Goal: Task Accomplishment & Management: Complete application form

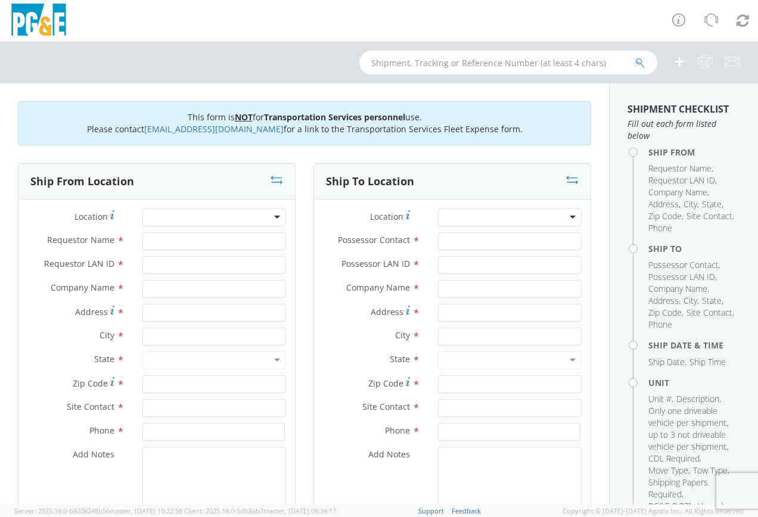
click at [270, 219] on div at bounding box center [214, 217] width 144 height 18
click at [147, 242] on input "Requestor Name *" at bounding box center [214, 241] width 144 height 18
type input "[PERSON_NAME]"
type input "rand"
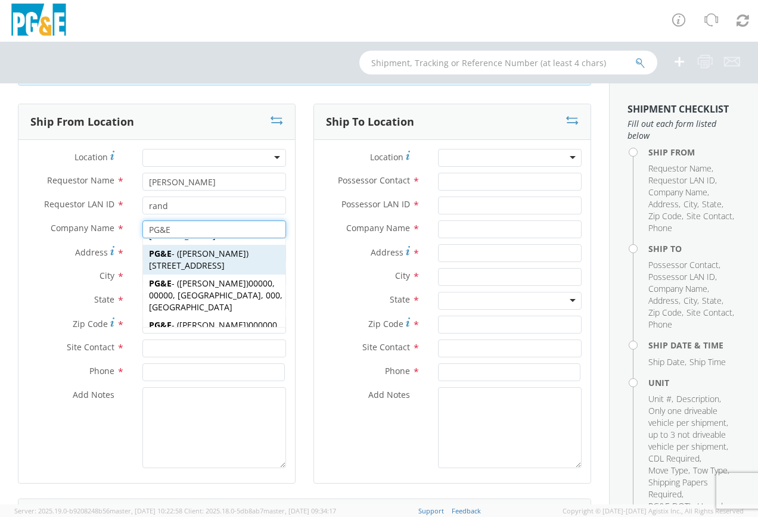
scroll to position [119, 0]
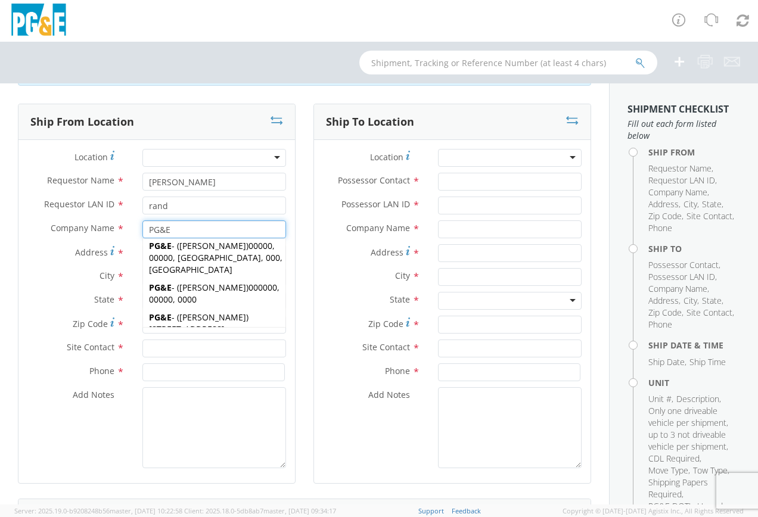
type input "PG&E"
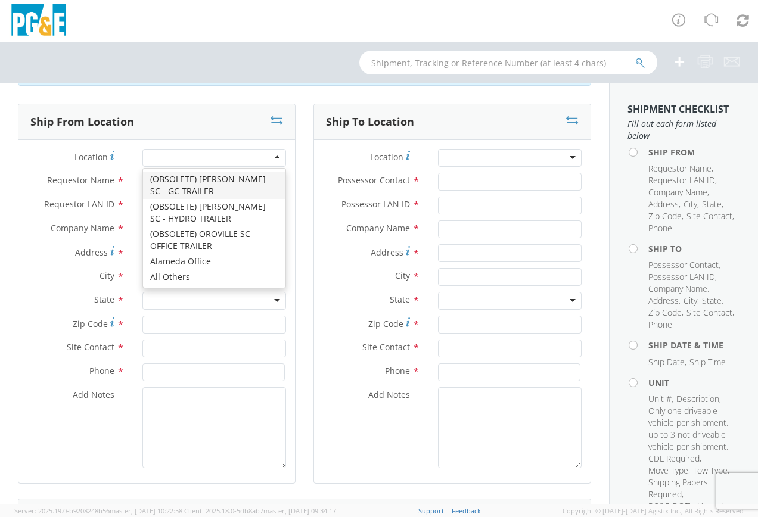
click at [276, 152] on div at bounding box center [214, 158] width 144 height 18
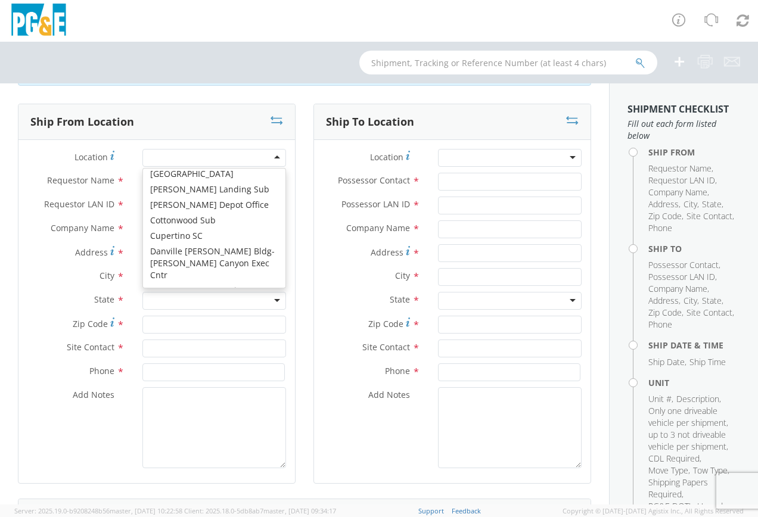
scroll to position [1429, 0]
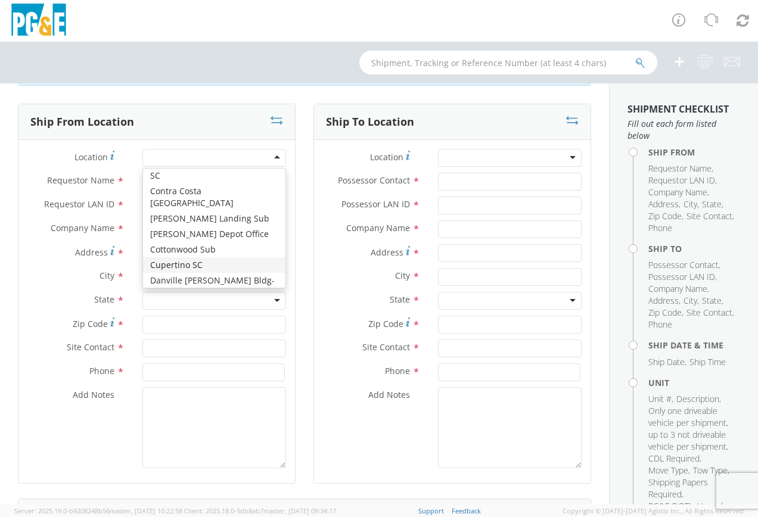
type input "[STREET_ADDRESS][PERSON_NAME]"
type input "CUPERTINO"
type input "95014"
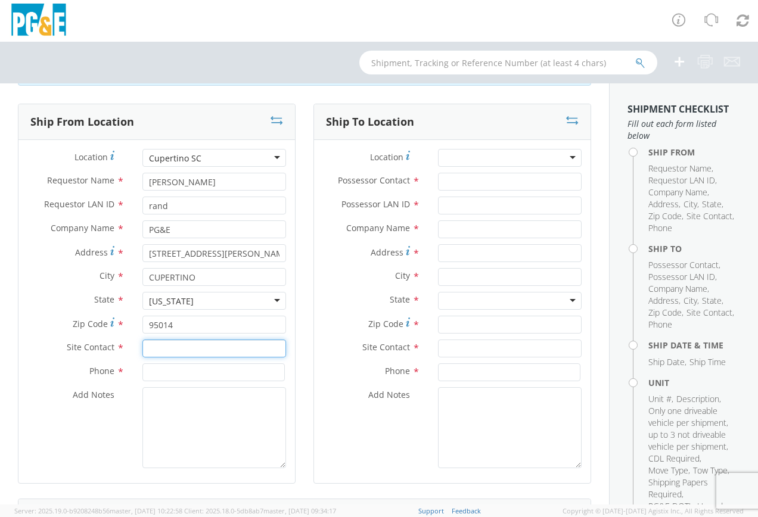
click at [158, 348] on input "text" at bounding box center [214, 348] width 144 height 18
type input "[PHONE_NUMBER]"
drag, startPoint x: 201, startPoint y: 344, endPoint x: 104, endPoint y: 344, distance: 97.1
click at [105, 347] on div "Site Contact * [PHONE_NUMBER]" at bounding box center [156, 348] width 276 height 18
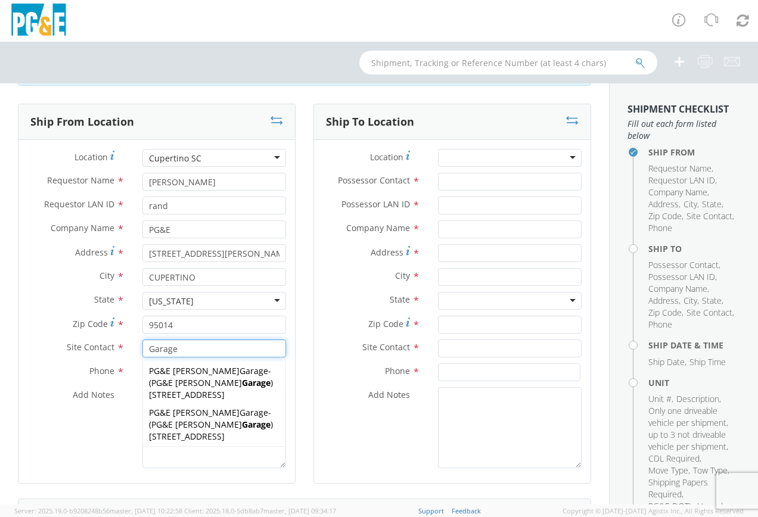
type input "Garage"
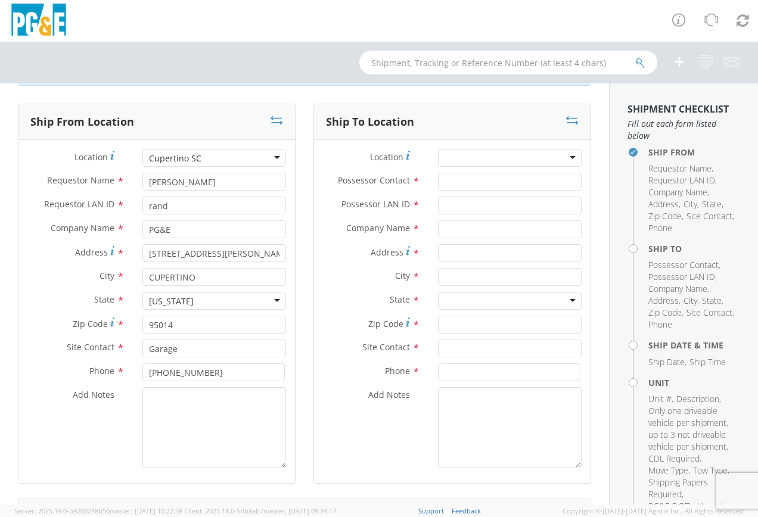
click at [62, 422] on div "Add Notes *" at bounding box center [156, 427] width 276 height 81
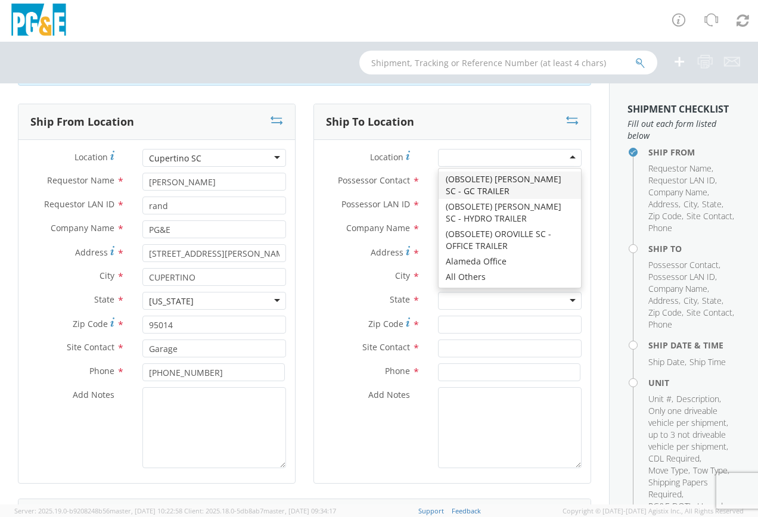
click at [560, 156] on div at bounding box center [510, 158] width 144 height 18
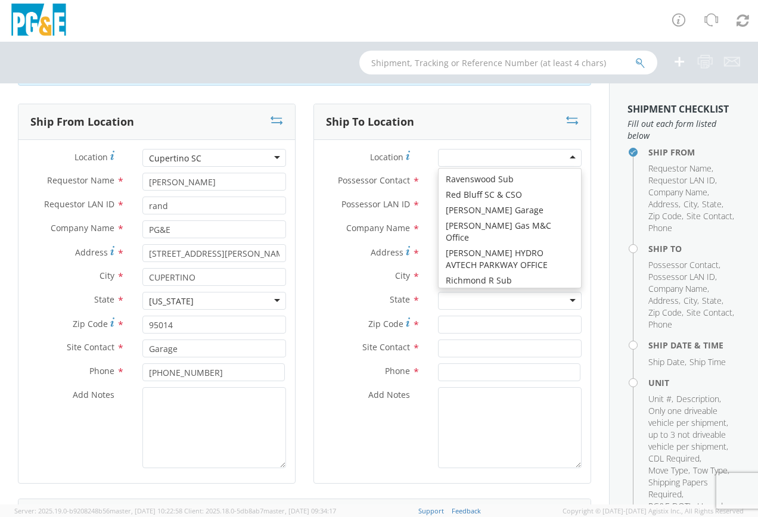
scroll to position [6253, 0]
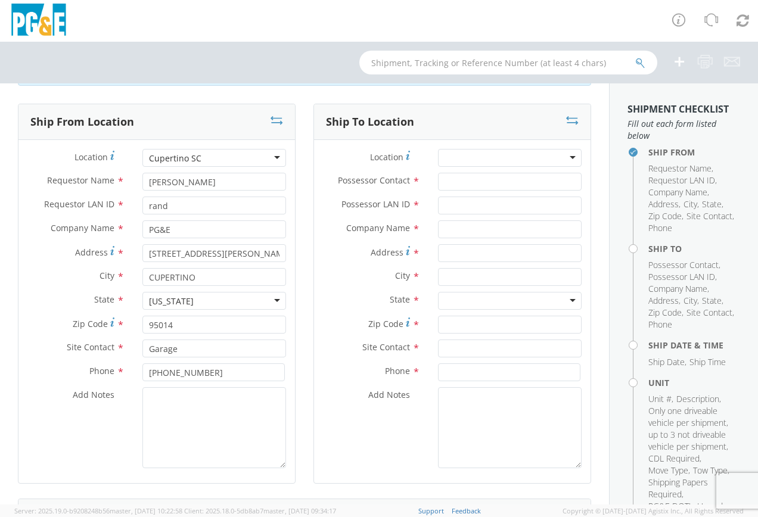
click at [314, 286] on div "City *" at bounding box center [452, 280] width 276 height 24
click at [454, 186] on input "Possessor Contact *" at bounding box center [510, 182] width 144 height 18
type input "[PERSON_NAME]"
click at [448, 206] on input "Possessor LAN ID *" at bounding box center [510, 206] width 144 height 18
type input "[EMAIL_ADDRESS][DOMAIN_NAME]"
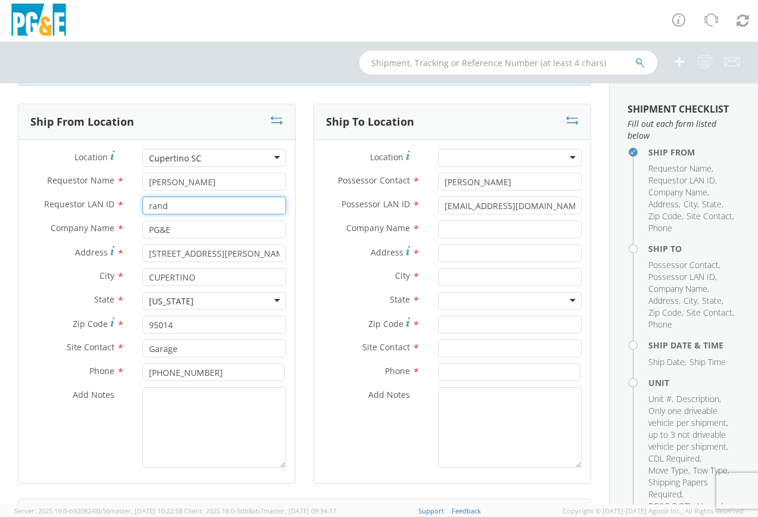
click at [168, 205] on input "rand" at bounding box center [214, 206] width 144 height 18
type input "[EMAIL_ADDRESS][DOMAIN_NAME]"
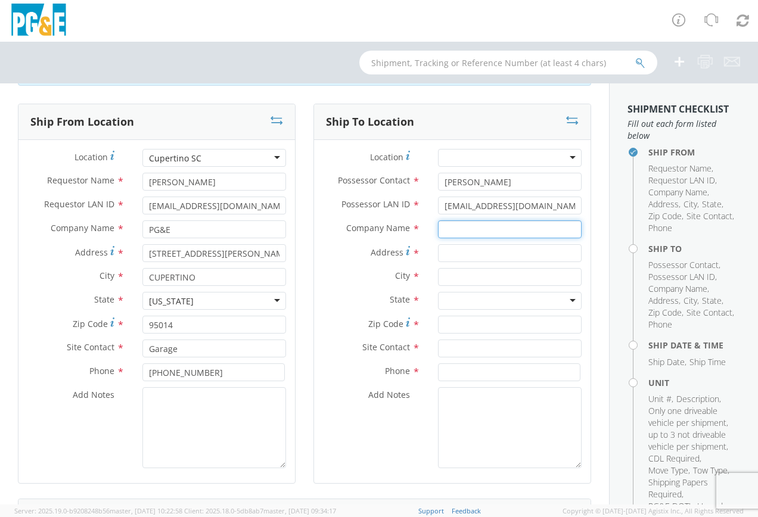
click at [459, 232] on input "text" at bounding box center [510, 229] width 144 height 18
click at [469, 257] on div "[PERSON_NAME] Ford Commercial - ( [PERSON_NAME] ) [STREET_ADDRESS]" at bounding box center [509, 264] width 142 height 42
type input "[PERSON_NAME] Ford Commercial"
type input "[STREET_ADDRESS]"
type input "[PERSON_NAME]"
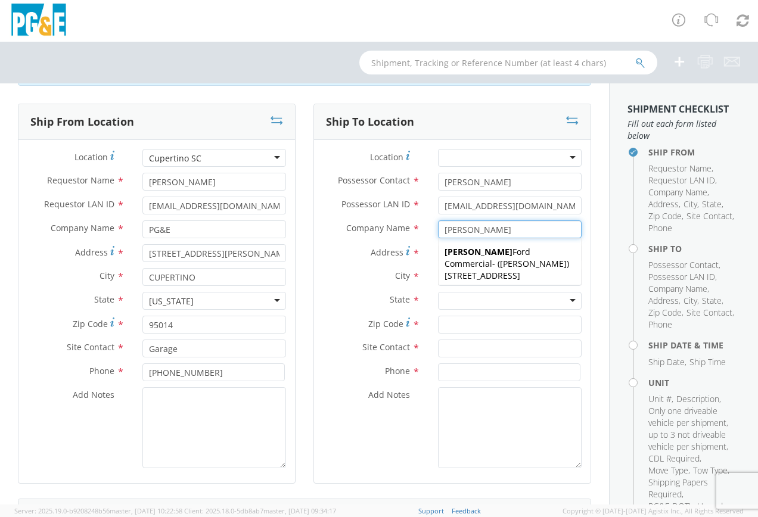
type input "95620"
type input "[PERSON_NAME]"
type input "[PHONE_NUMBER]"
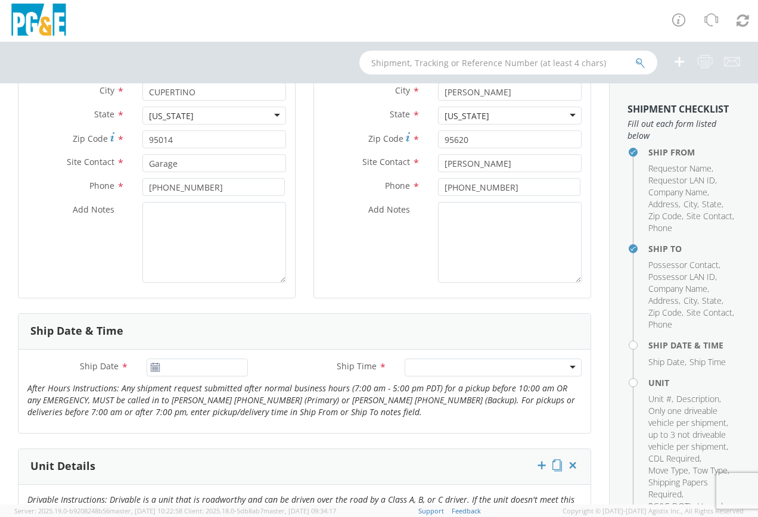
scroll to position [298, 0]
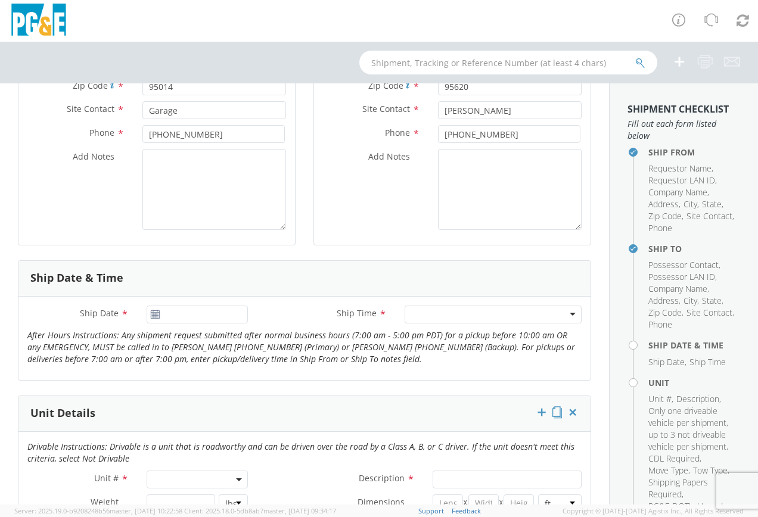
type input "[PERSON_NAME] Ford Commercial"
click at [155, 313] on use at bounding box center [155, 314] width 8 height 8
click at [177, 317] on input "[DATE]" at bounding box center [197, 315] width 101 height 18
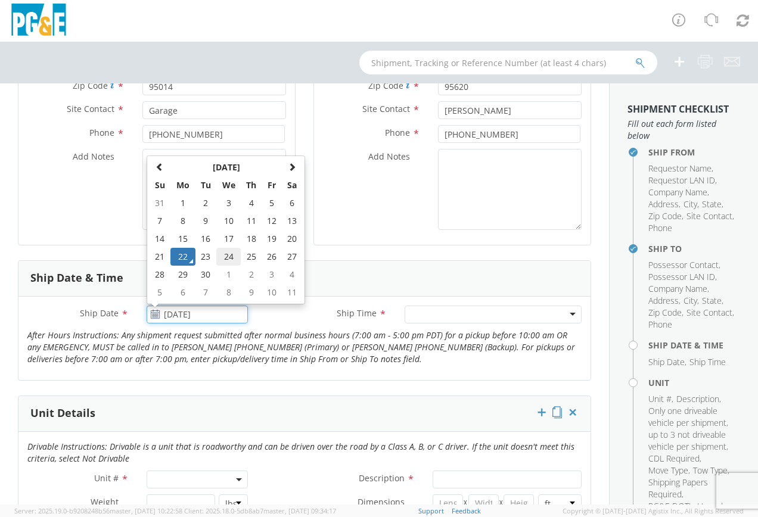
click at [223, 257] on td "24" at bounding box center [228, 257] width 25 height 18
type input "[DATE]"
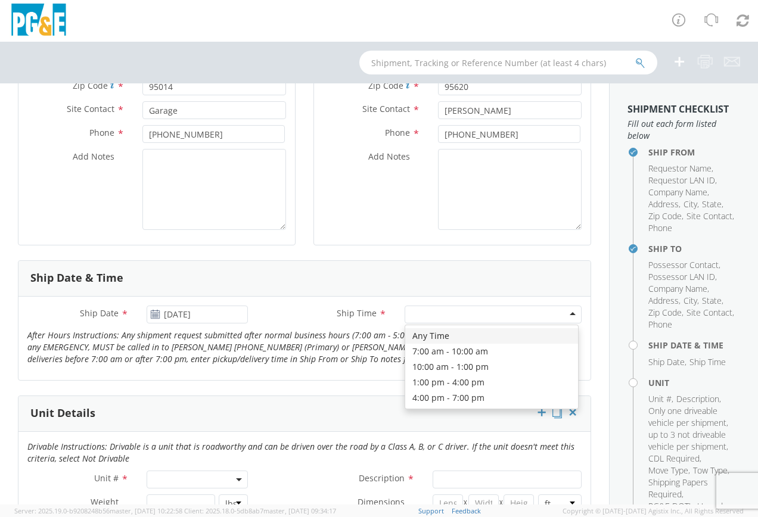
click at [496, 313] on div at bounding box center [492, 315] width 177 height 18
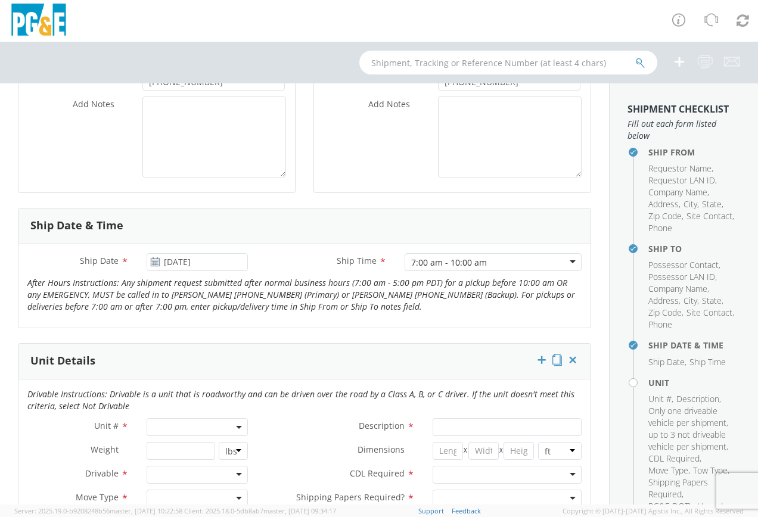
scroll to position [476, 0]
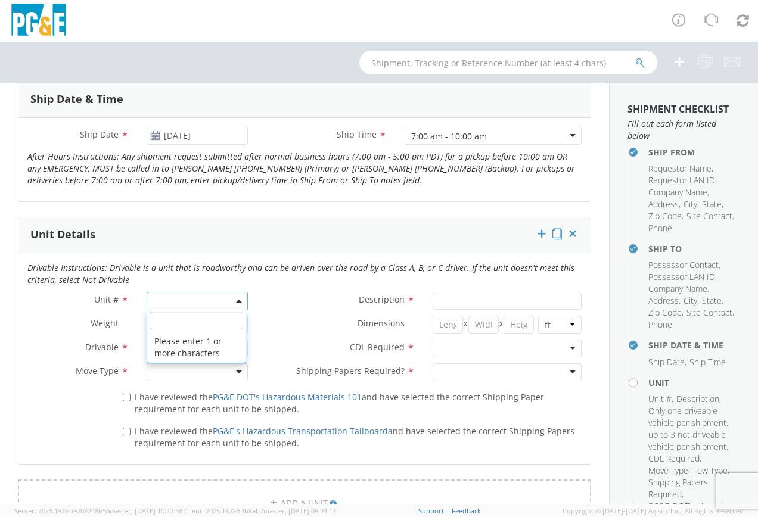
click at [219, 302] on span at bounding box center [197, 301] width 101 height 18
click at [156, 317] on input "search" at bounding box center [196, 320] width 94 height 18
type input "b28481"
type input "TRUCK; TROUBLE W/AERIAL 4X4"
type input "19500"
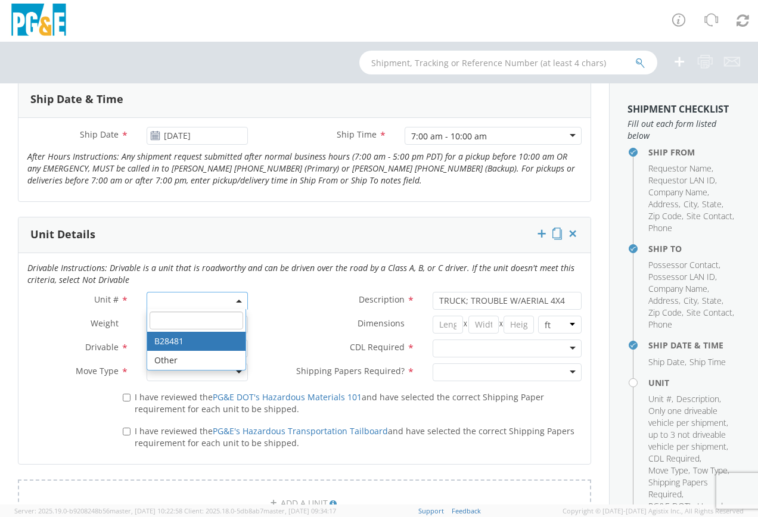
select select "B28481"
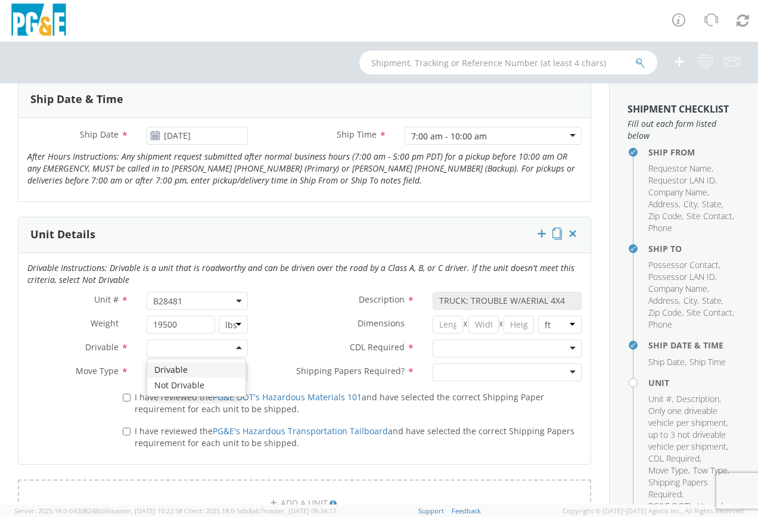
click at [201, 344] on div at bounding box center [197, 348] width 101 height 18
click at [215, 375] on div at bounding box center [197, 372] width 101 height 18
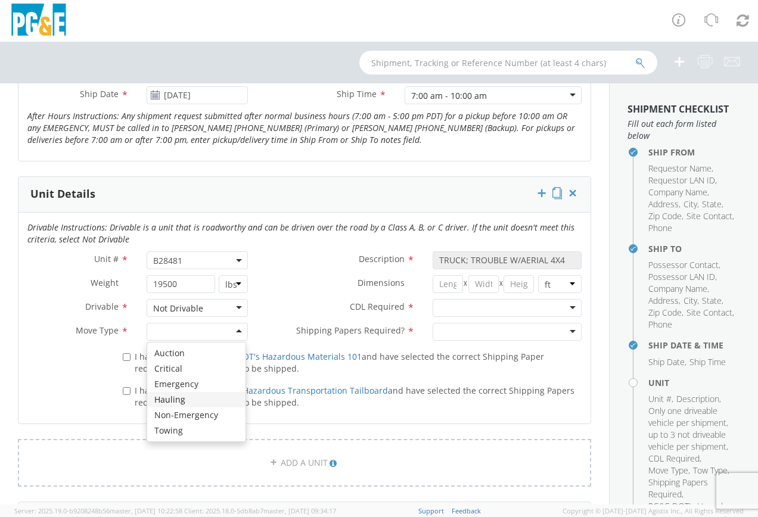
scroll to position [536, 0]
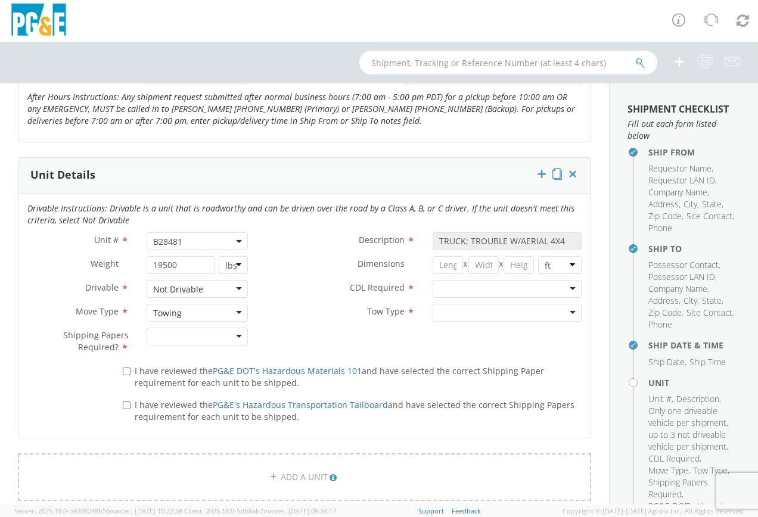
click at [200, 339] on div at bounding box center [197, 337] width 101 height 18
click at [559, 285] on div at bounding box center [506, 289] width 149 height 18
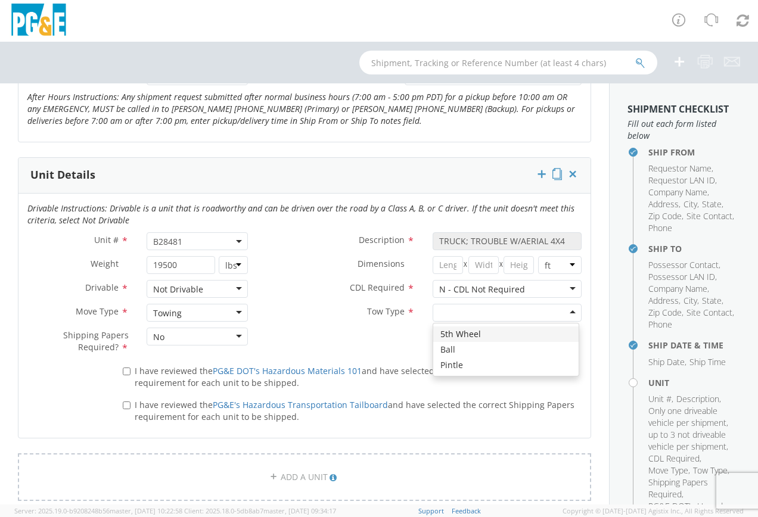
click at [535, 314] on div at bounding box center [506, 313] width 149 height 18
click at [127, 373] on input "I have reviewed the PG&E DOT's Hazardous Materials 101 and have selected the co…" at bounding box center [127, 371] width 8 height 8
checkbox input "true"
click at [126, 404] on input "I have reviewed the PG&E's Hazardous Transportation Tailboard and have selected…" at bounding box center [127, 405] width 8 height 8
checkbox input "true"
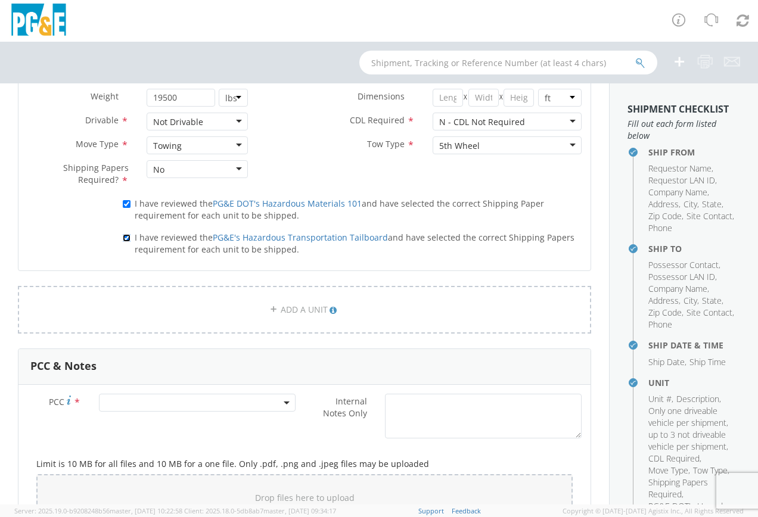
scroll to position [774, 0]
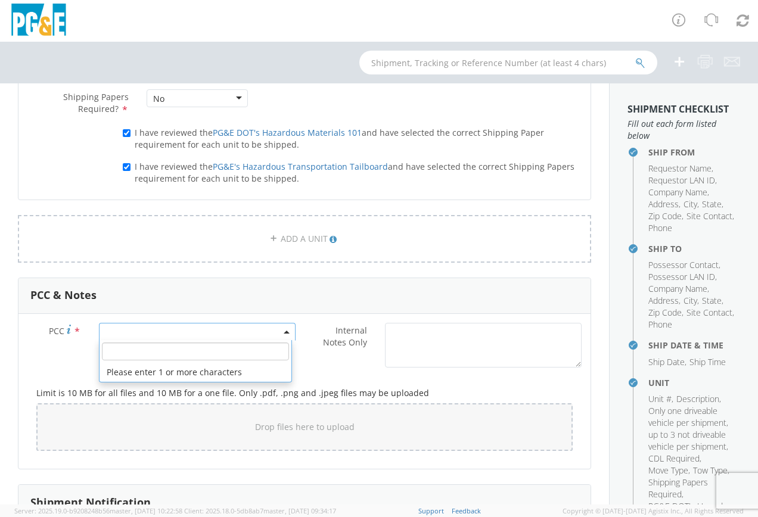
click at [202, 332] on span at bounding box center [197, 332] width 197 height 18
click at [137, 351] on input "number" at bounding box center [195, 351] width 187 height 18
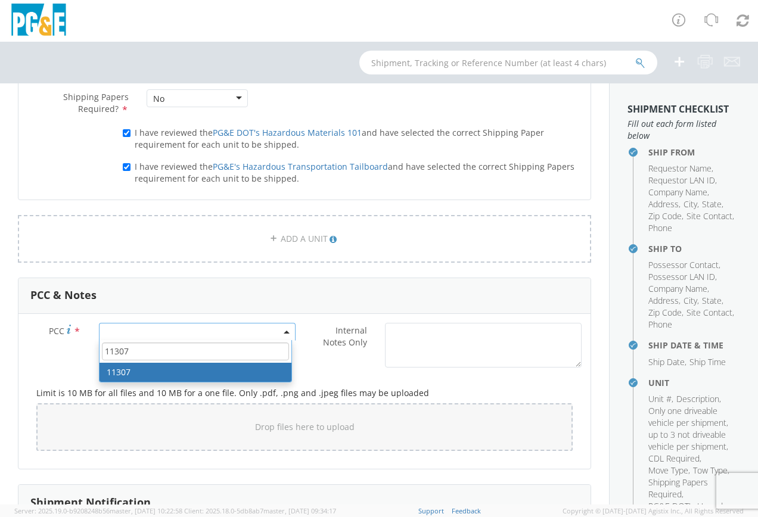
type input "11307"
select select "11307"
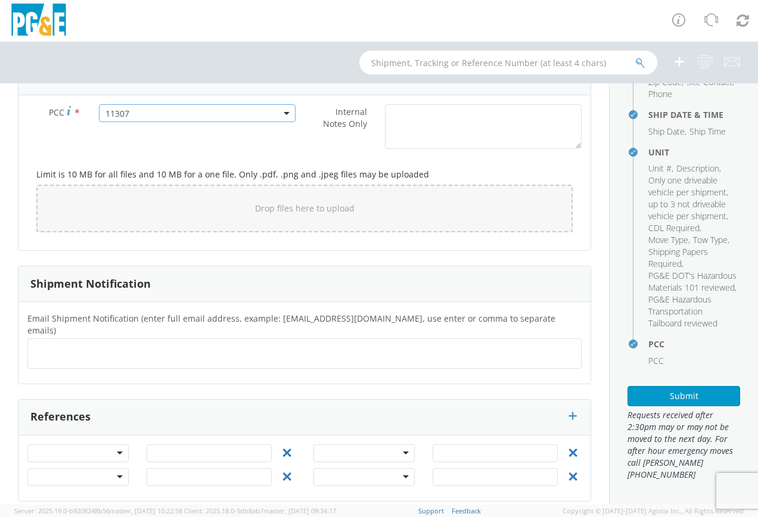
scroll to position [266, 0]
click at [658, 395] on button "Submit" at bounding box center [683, 396] width 113 height 20
